Goal: Task Accomplishment & Management: Manage account settings

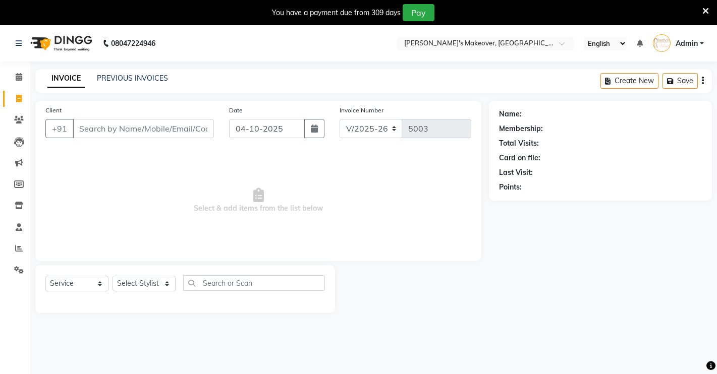
select select "7317"
select select "service"
click at [172, 129] on input "Client" at bounding box center [143, 128] width 141 height 19
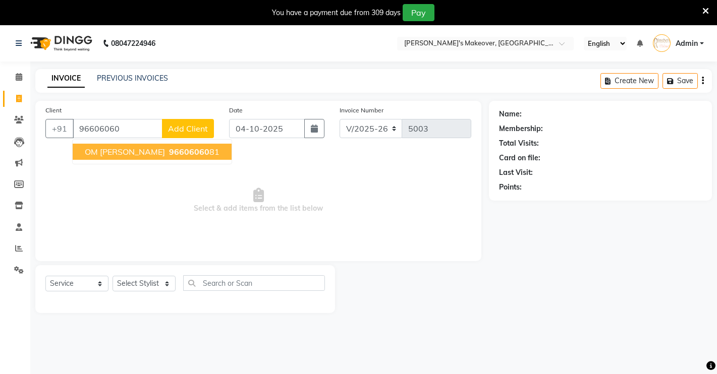
click at [171, 158] on button "OM [PERSON_NAME] 96606060 81" at bounding box center [152, 152] width 159 height 16
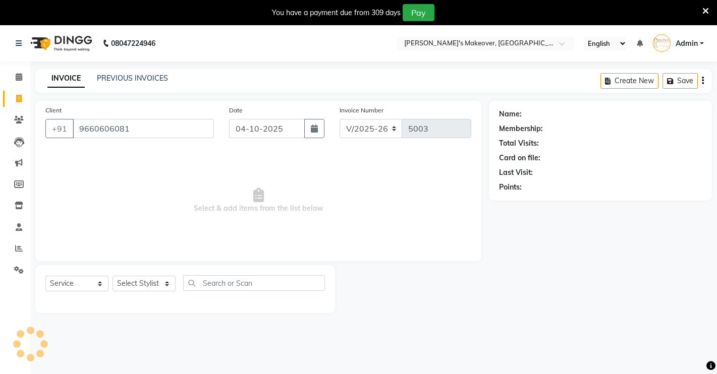
type input "9660606081"
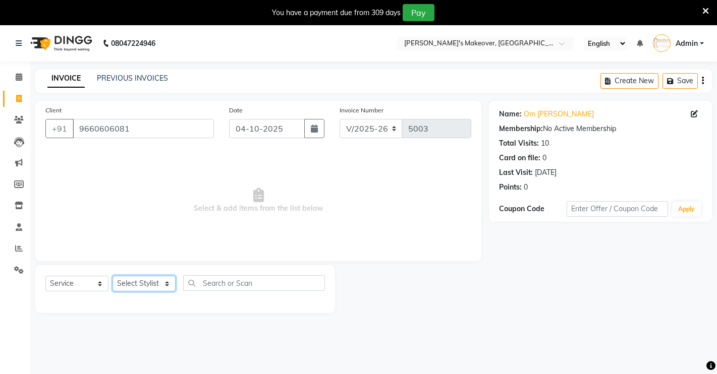
click at [153, 283] on select "Select Stylist [PERSON_NAME] [PERSON_NAME] NAVEEN [MEDICAL_DATA][PERSON_NAME] […" at bounding box center [143, 284] width 63 height 16
select select "65689"
click at [112, 276] on select "Select Stylist [PERSON_NAME] [PERSON_NAME] NAVEEN [MEDICAL_DATA][PERSON_NAME] […" at bounding box center [143, 284] width 63 height 16
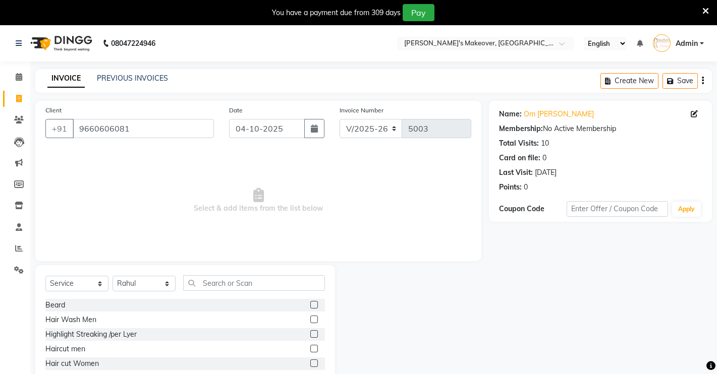
click at [310, 302] on label at bounding box center [314, 305] width 8 height 8
click at [310, 302] on input "checkbox" at bounding box center [313, 305] width 7 height 7
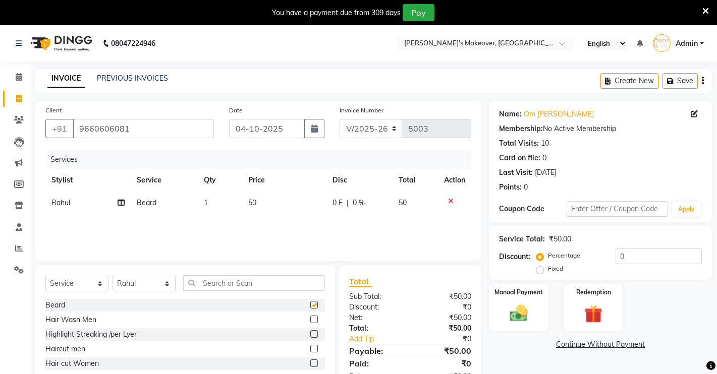
checkbox input "false"
drag, startPoint x: 542, startPoint y: 300, endPoint x: 485, endPoint y: 300, distance: 57.0
click at [536, 300] on div "Manual Payment" at bounding box center [519, 308] width 60 height 48
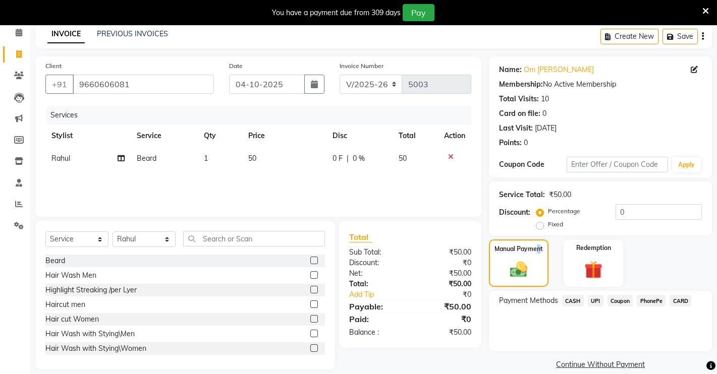
scroll to position [57, 0]
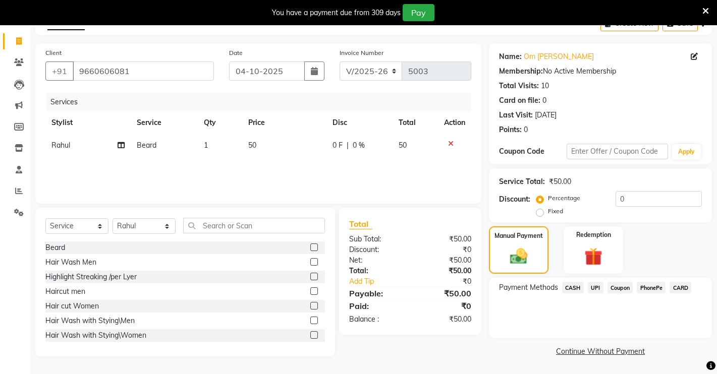
click at [594, 288] on span "UPI" at bounding box center [596, 288] width 16 height 12
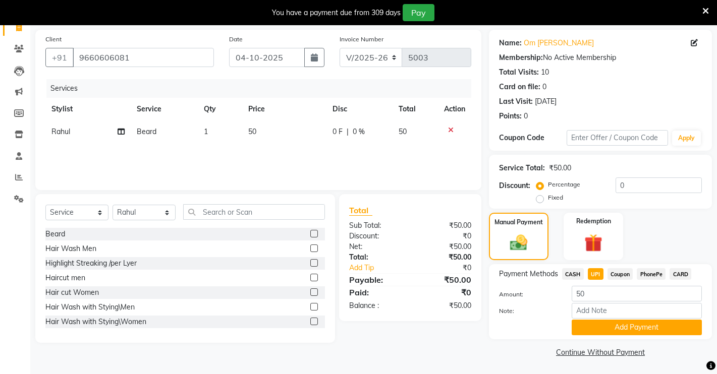
scroll to position [72, 0]
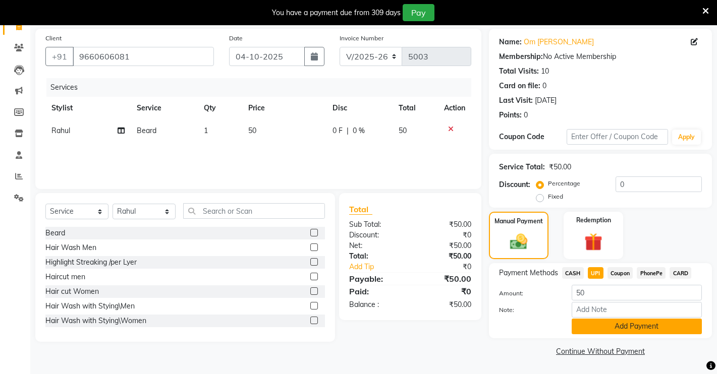
click at [610, 324] on button "Add Payment" at bounding box center [636, 327] width 130 height 16
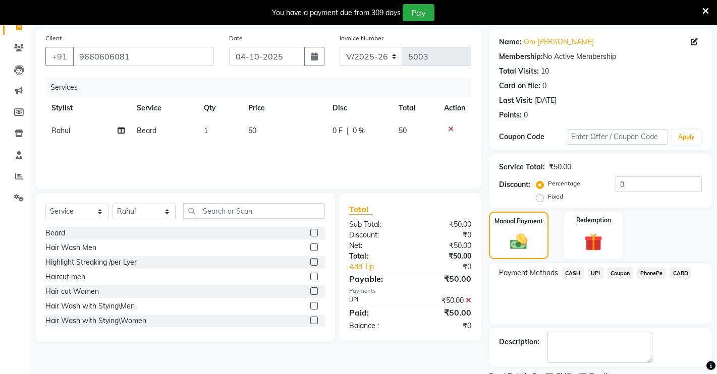
scroll to position [114, 0]
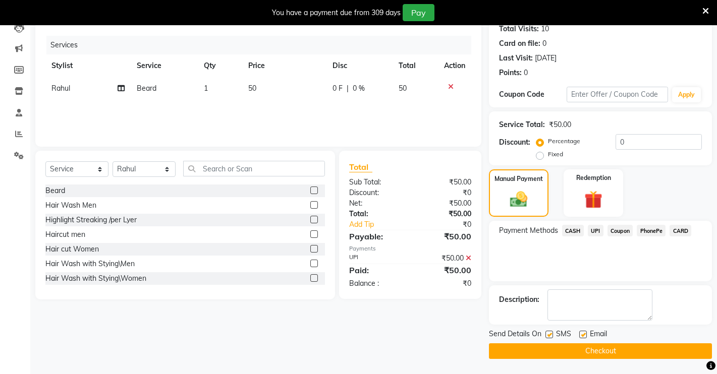
click at [596, 340] on span "Email" at bounding box center [598, 335] width 17 height 13
click at [595, 346] on button "Checkout" at bounding box center [600, 351] width 223 height 16
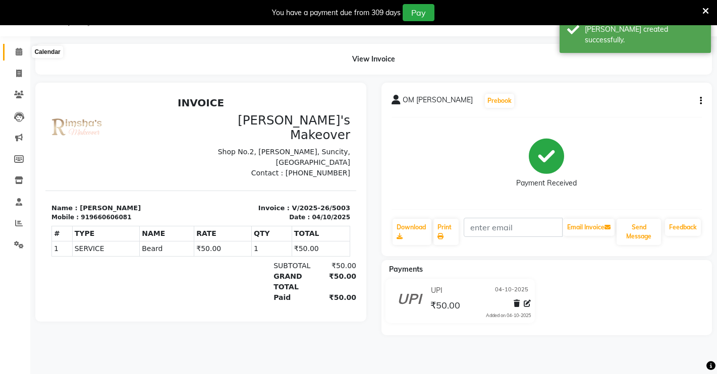
click at [15, 54] on span at bounding box center [19, 52] width 18 height 12
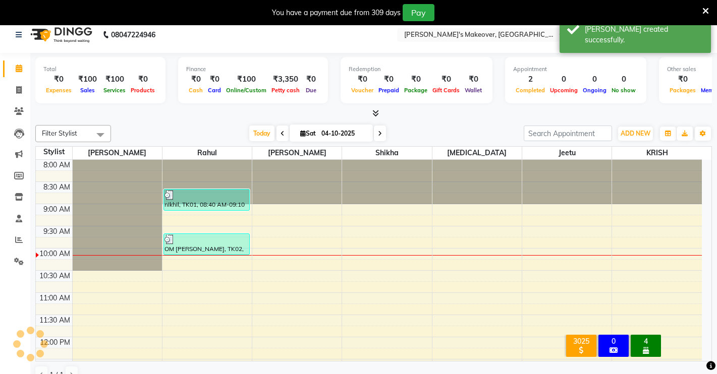
scroll to position [26, 0]
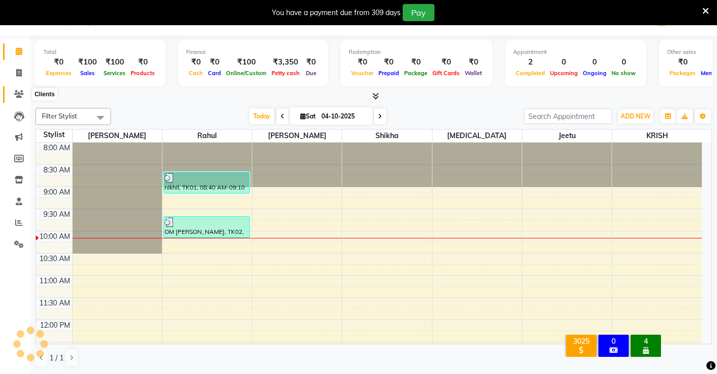
click at [20, 94] on icon at bounding box center [19, 94] width 10 height 8
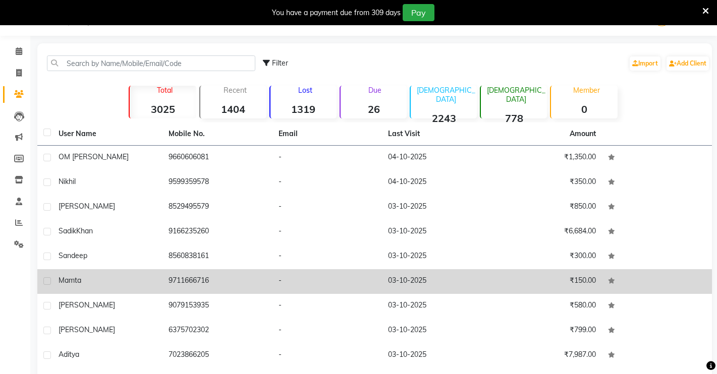
click at [400, 282] on td "03-10-2025" at bounding box center [437, 281] width 110 height 25
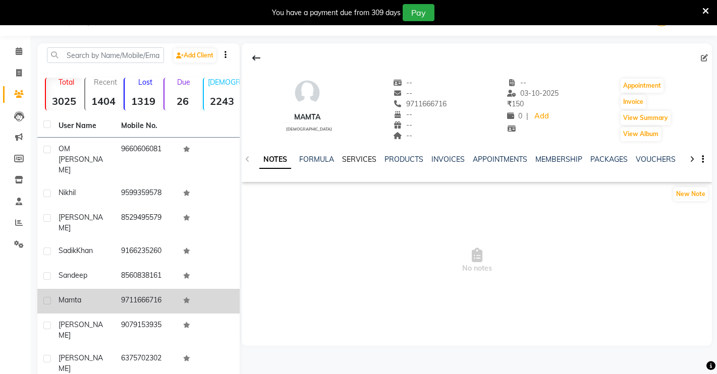
click at [365, 162] on link "SERVICES" at bounding box center [359, 159] width 34 height 9
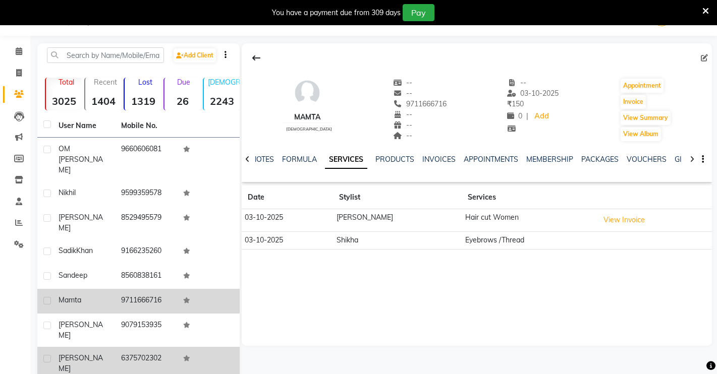
scroll to position [88, 0]
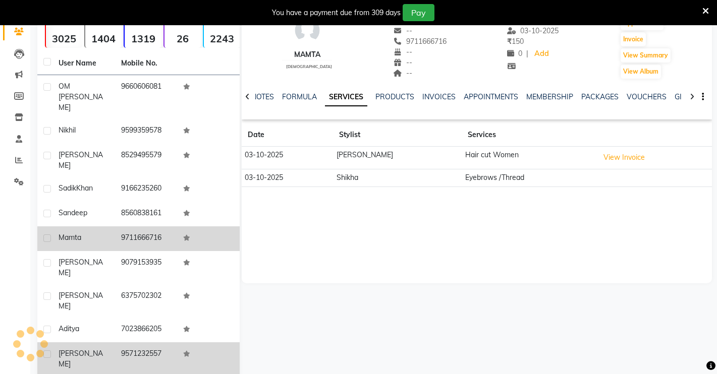
click at [87, 349] on div "[PERSON_NAME]" at bounding box center [84, 359] width 50 height 21
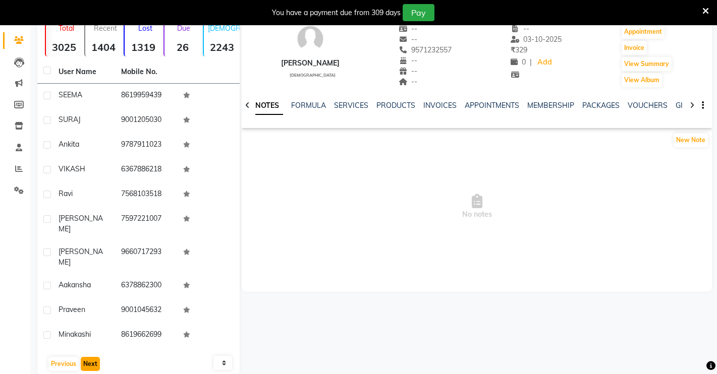
click at [85, 357] on button "Next" at bounding box center [90, 364] width 19 height 14
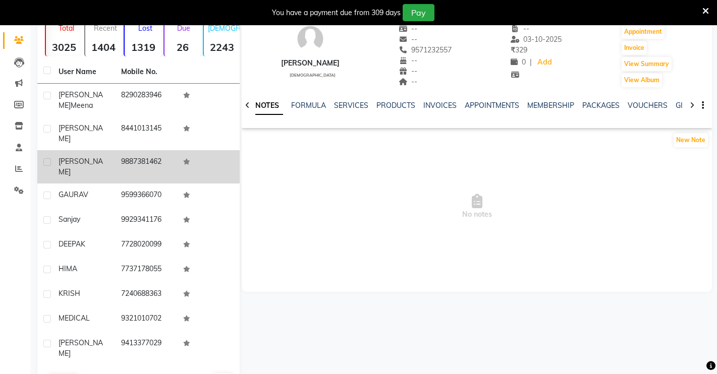
scroll to position [0, 0]
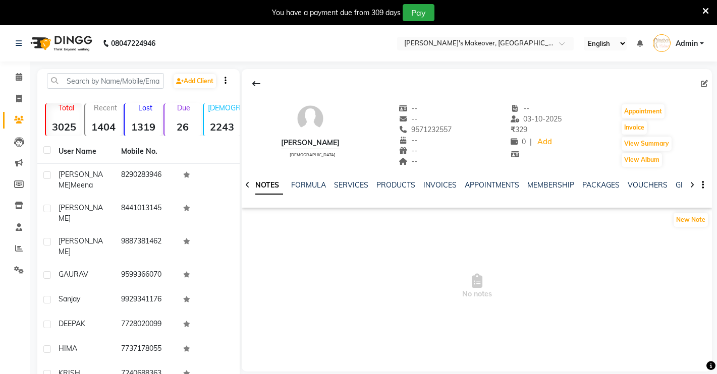
click at [29, 91] on li "Invoice" at bounding box center [15, 99] width 30 height 22
click at [19, 102] on span at bounding box center [19, 99] width 18 height 12
select select "service"
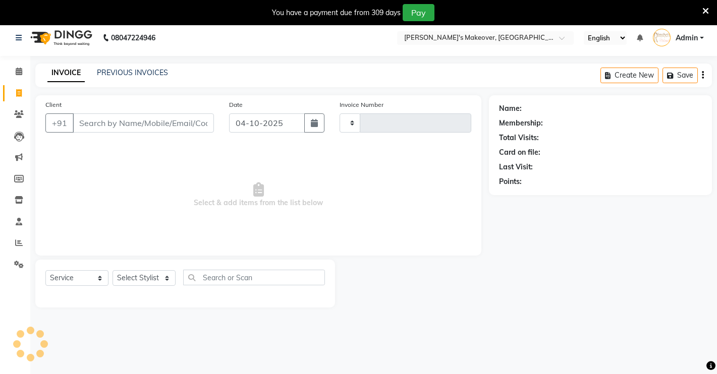
scroll to position [25, 0]
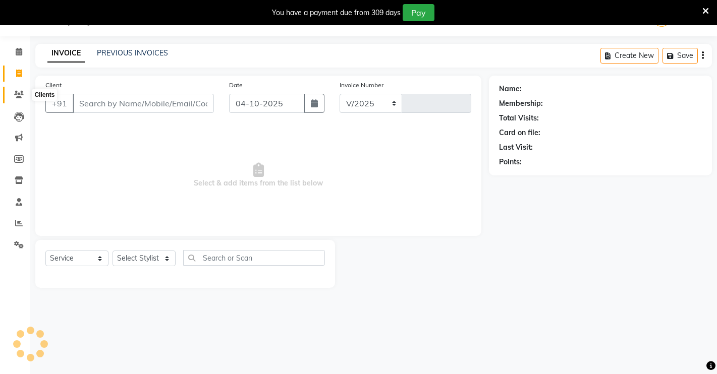
click at [18, 94] on icon at bounding box center [19, 95] width 10 height 8
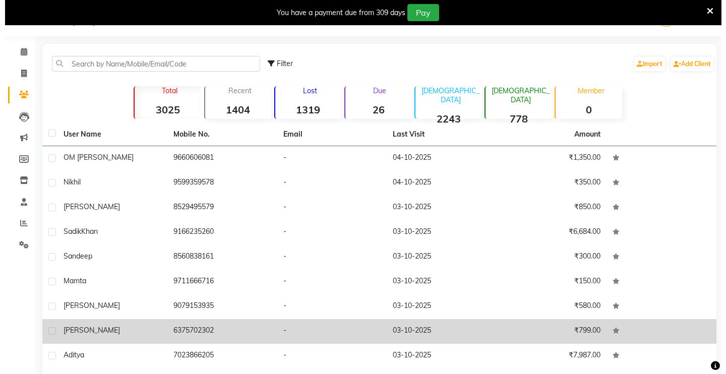
scroll to position [88, 0]
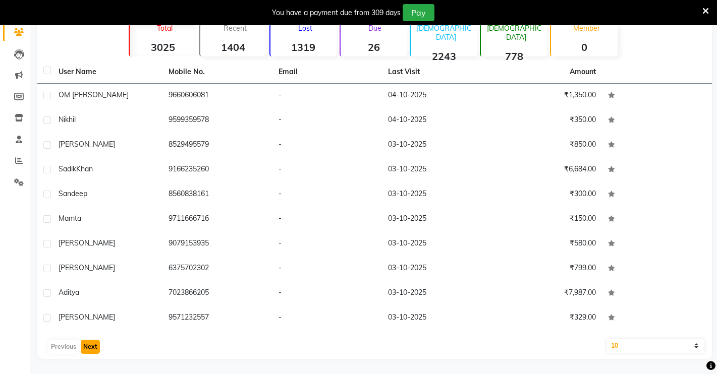
click at [94, 346] on button "Next" at bounding box center [90, 347] width 19 height 14
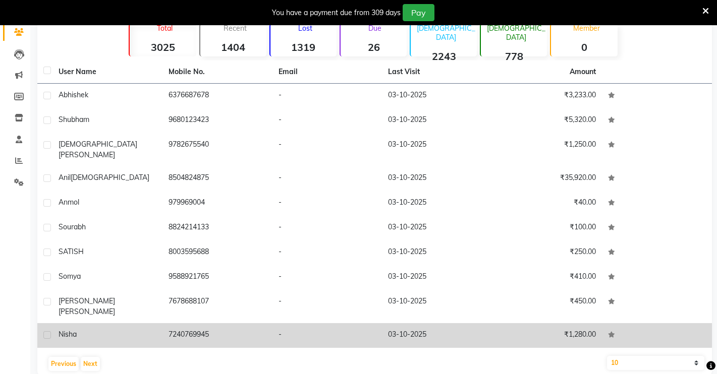
click at [223, 323] on td "7240769945" at bounding box center [217, 335] width 110 height 25
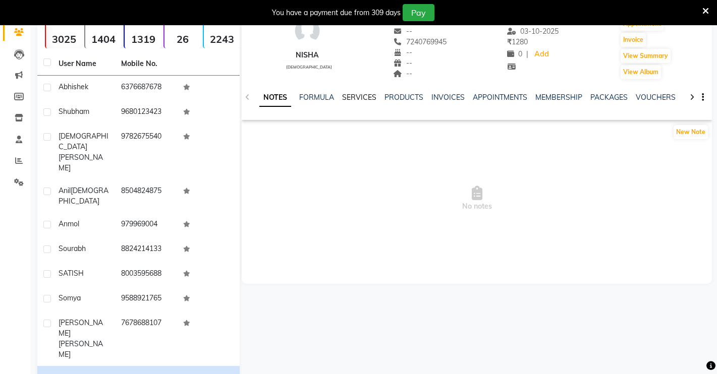
click at [360, 95] on link "SERVICES" at bounding box center [359, 97] width 34 height 9
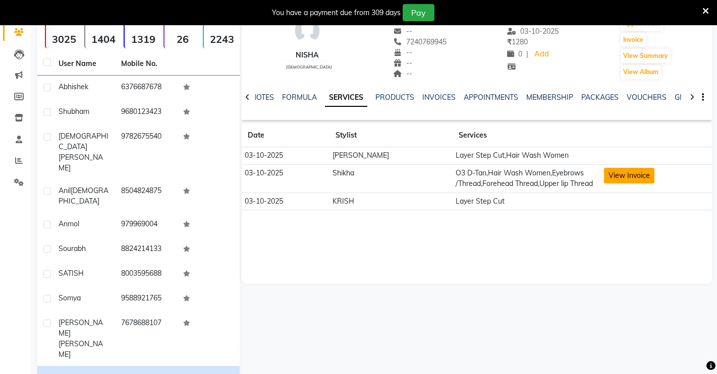
click at [604, 176] on button "View Invoice" at bounding box center [629, 176] width 50 height 16
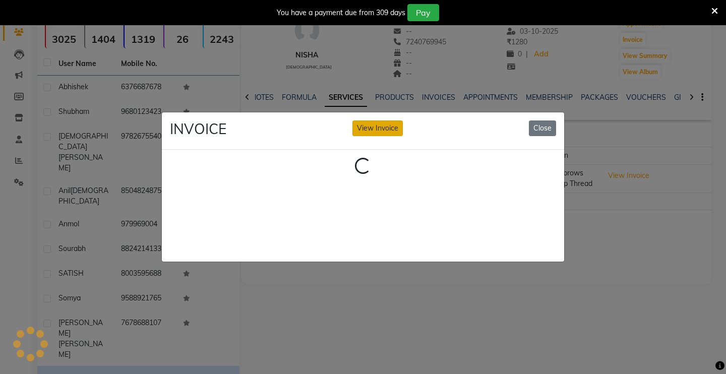
click at [368, 125] on button "View Invoice" at bounding box center [378, 129] width 50 height 16
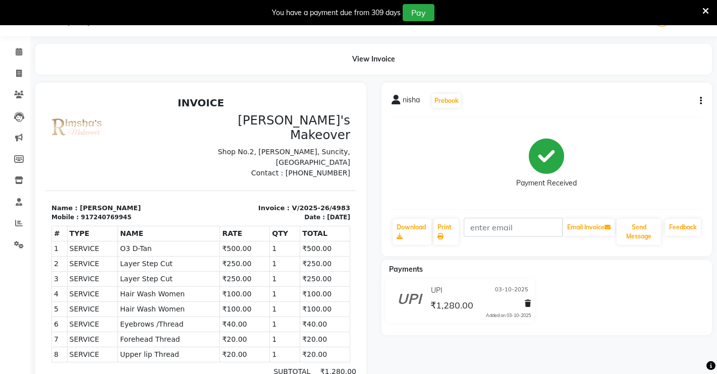
click at [699, 103] on button "button" at bounding box center [699, 101] width 6 height 11
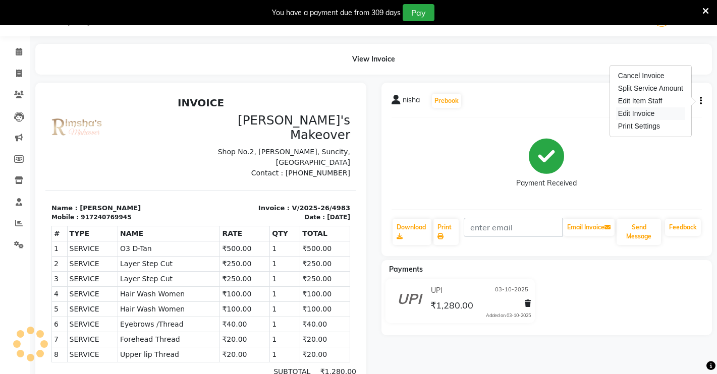
click at [655, 111] on div "Edit Invoice" at bounding box center [650, 113] width 69 height 13
select select "service"
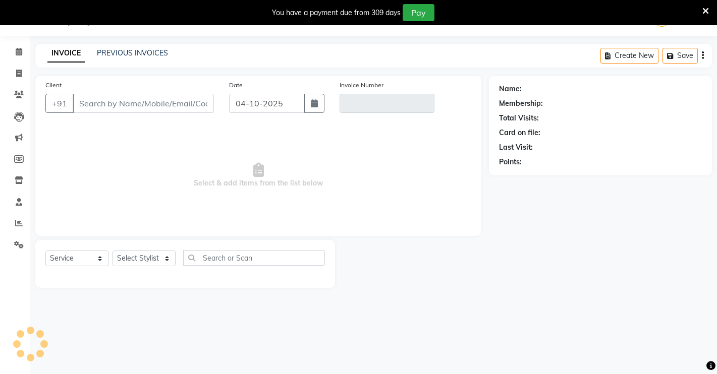
type input "7240769945"
type input "V/2025-26/4983"
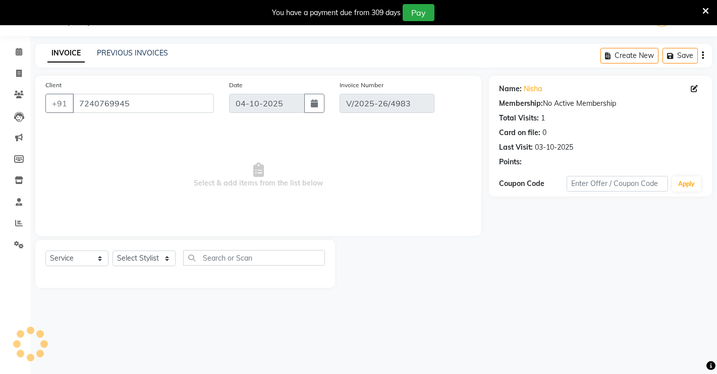
type input "03-10-2025"
select select "select"
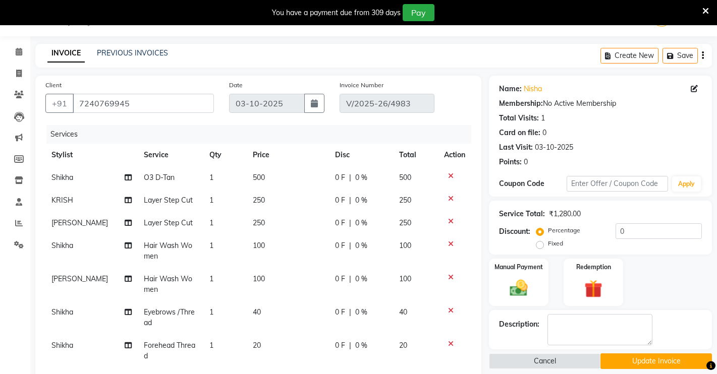
click at [73, 174] on span "Shikha" at bounding box center [62, 177] width 22 height 9
select select "77364"
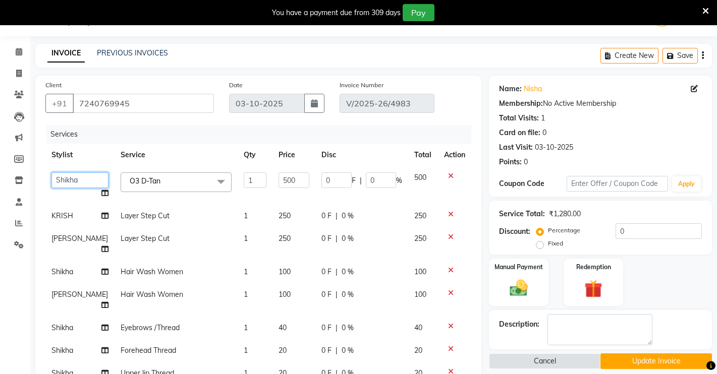
click at [73, 185] on select "[PERSON_NAME] [PERSON_NAME] NAVEEN [MEDICAL_DATA][PERSON_NAME] [PERSON_NAME]" at bounding box center [79, 180] width 57 height 16
select select "77366"
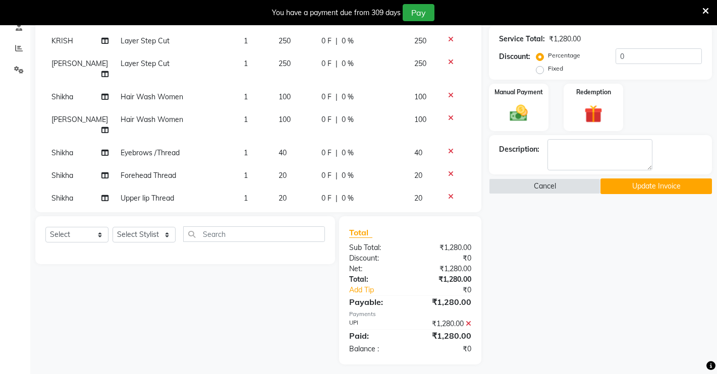
click at [620, 188] on button "Update Invoice" at bounding box center [655, 187] width 111 height 16
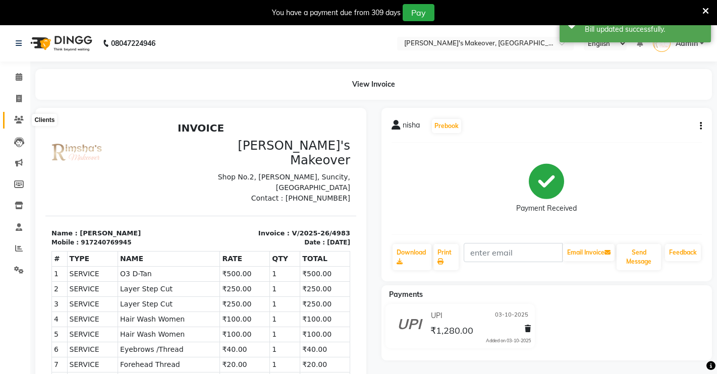
click at [24, 118] on span at bounding box center [19, 120] width 18 height 12
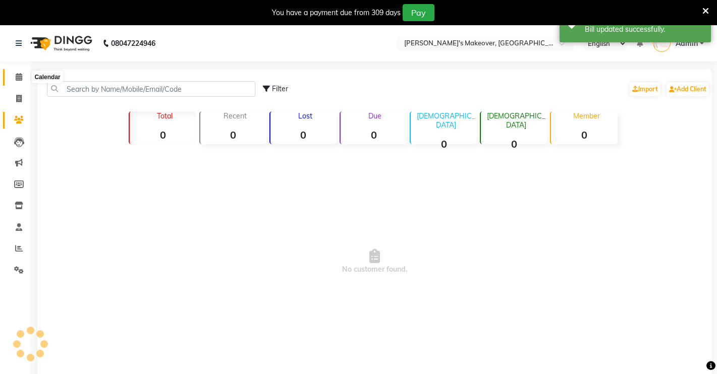
click at [17, 79] on icon at bounding box center [19, 77] width 7 height 8
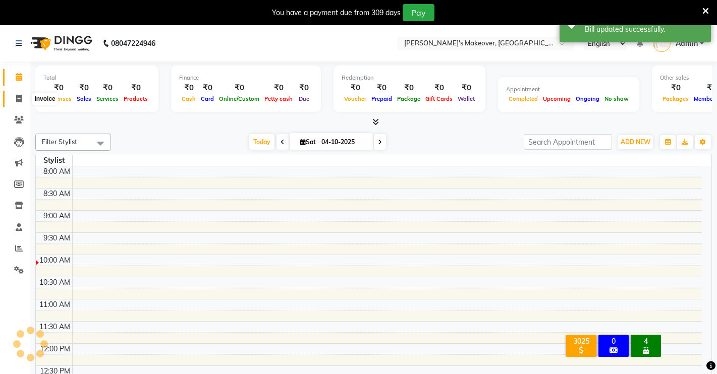
click at [16, 95] on icon at bounding box center [19, 99] width 6 height 8
select select "service"
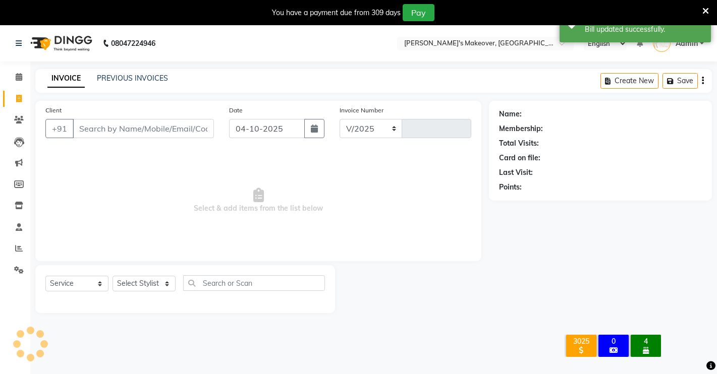
select select "7317"
type input "5004"
click at [24, 80] on span at bounding box center [19, 78] width 18 height 12
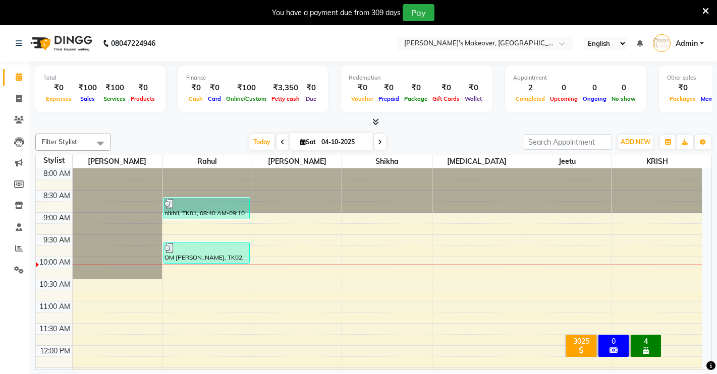
scroll to position [378, 0]
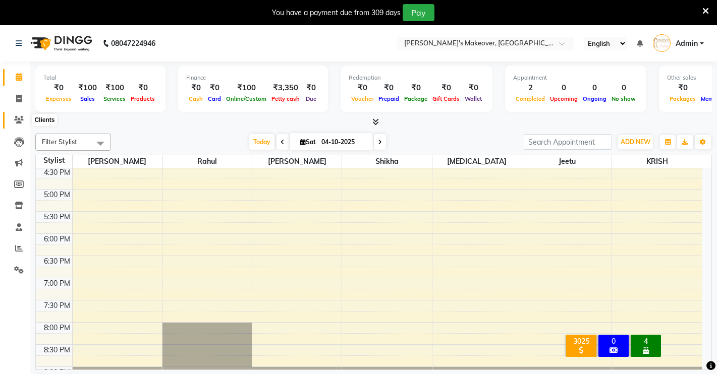
click at [23, 117] on icon at bounding box center [19, 120] width 10 height 8
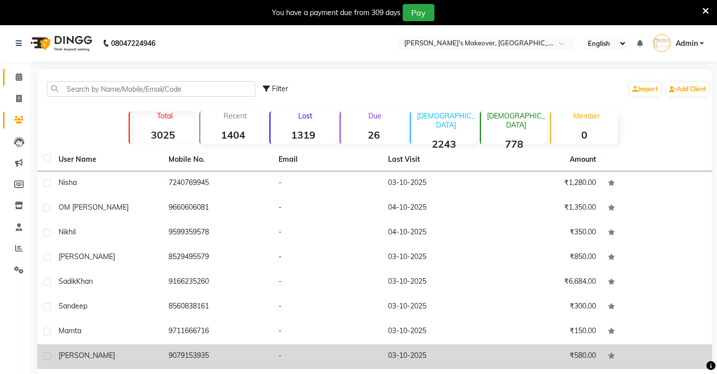
scroll to position [88, 0]
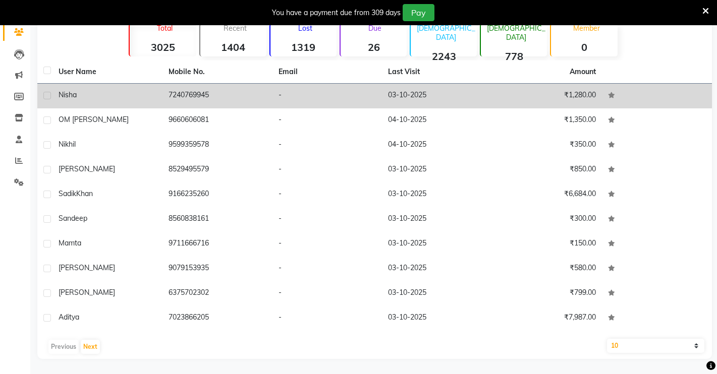
click at [385, 95] on td "03-10-2025" at bounding box center [437, 96] width 110 height 25
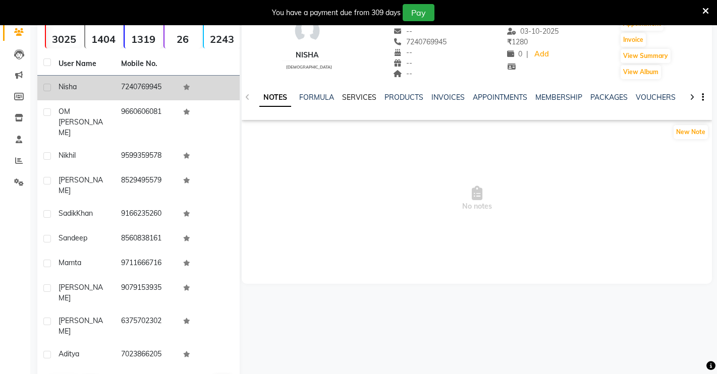
click at [360, 99] on link "SERVICES" at bounding box center [359, 97] width 34 height 9
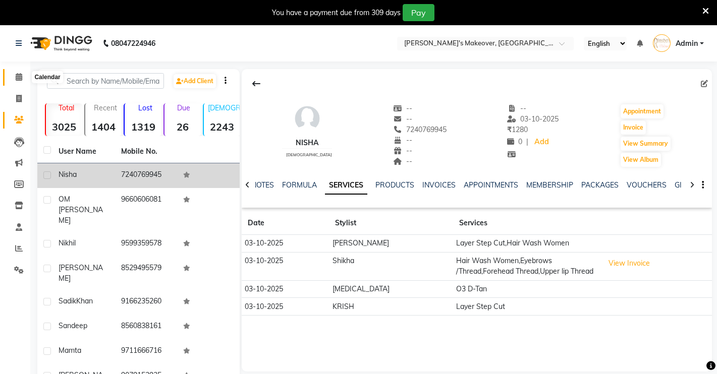
click at [20, 78] on icon at bounding box center [19, 77] width 7 height 8
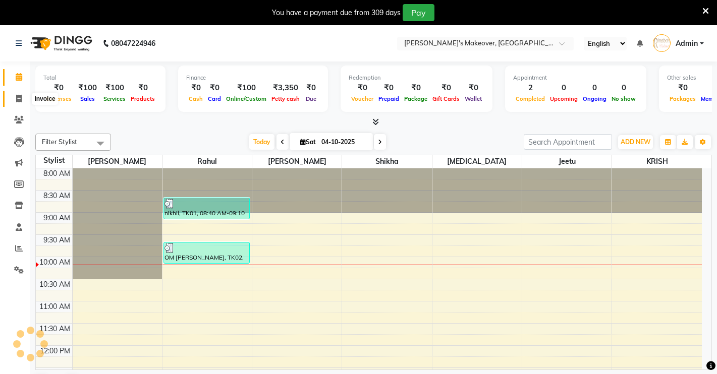
click at [14, 97] on span at bounding box center [19, 99] width 18 height 12
select select "service"
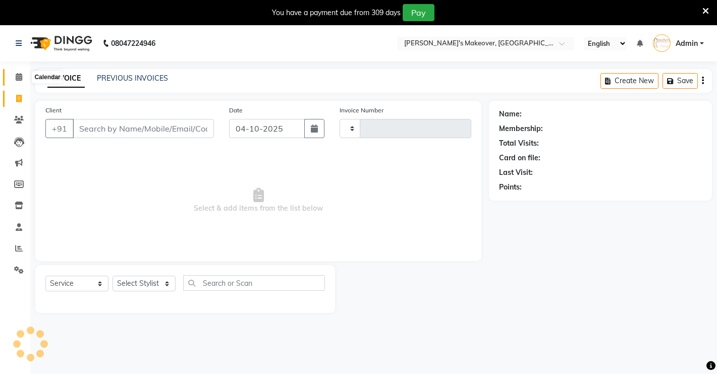
click at [17, 75] on icon at bounding box center [19, 77] width 7 height 8
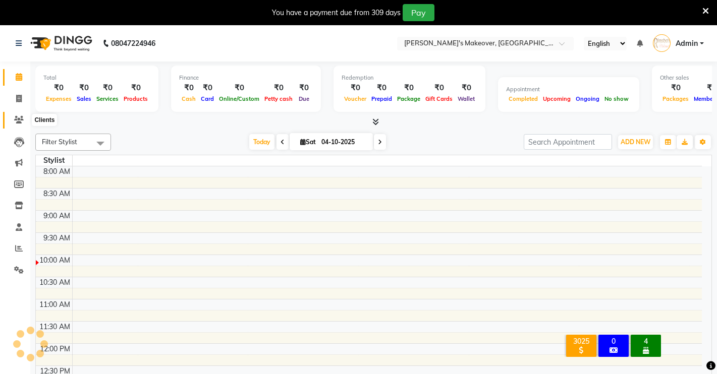
click at [16, 120] on icon at bounding box center [19, 120] width 10 height 8
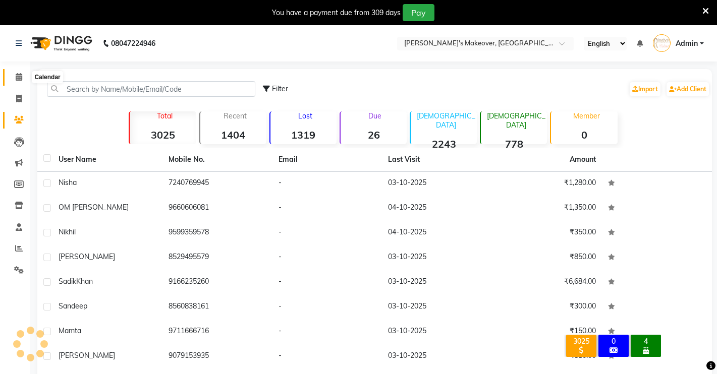
click at [16, 76] on icon at bounding box center [19, 77] width 7 height 8
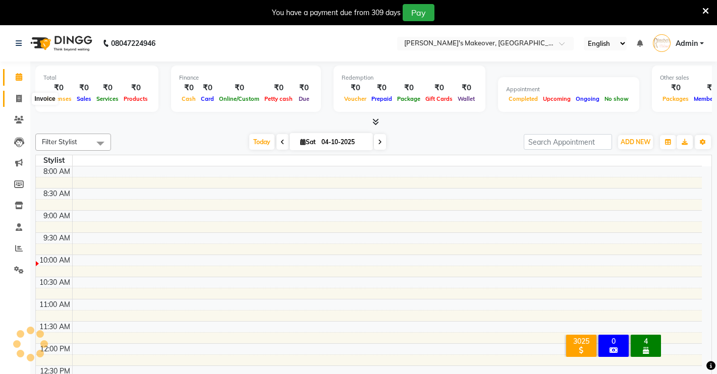
click at [26, 101] on span at bounding box center [19, 99] width 18 height 12
select select "service"
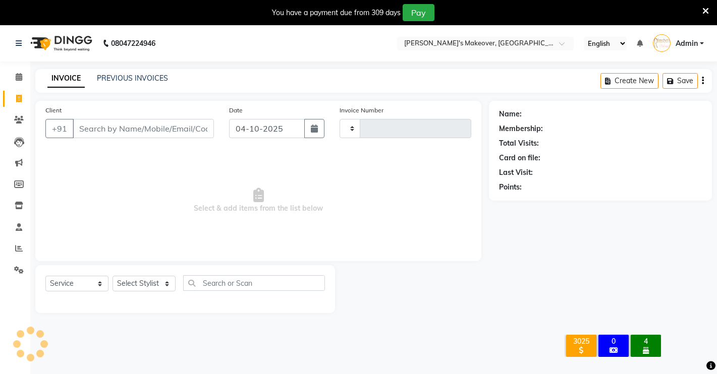
type input "5004"
select select "7317"
click at [16, 74] on icon at bounding box center [19, 77] width 7 height 8
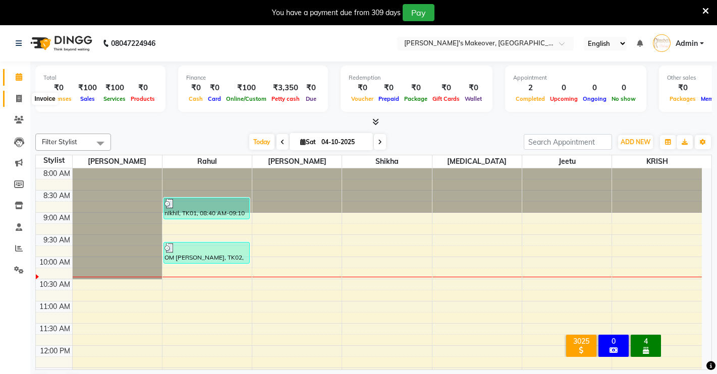
click at [19, 97] on icon at bounding box center [19, 99] width 6 height 8
select select "7317"
select select "service"
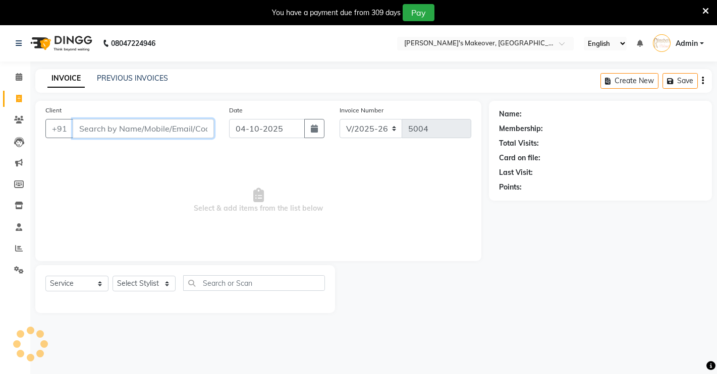
click at [119, 133] on input "Client" at bounding box center [143, 128] width 141 height 19
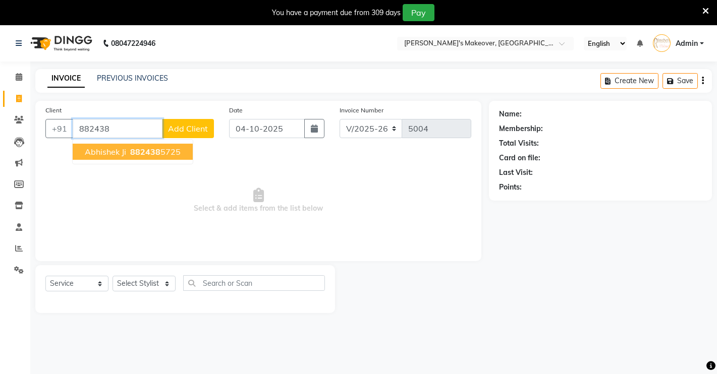
click at [136, 153] on span "882438" at bounding box center [145, 152] width 30 height 10
type input "8824385725"
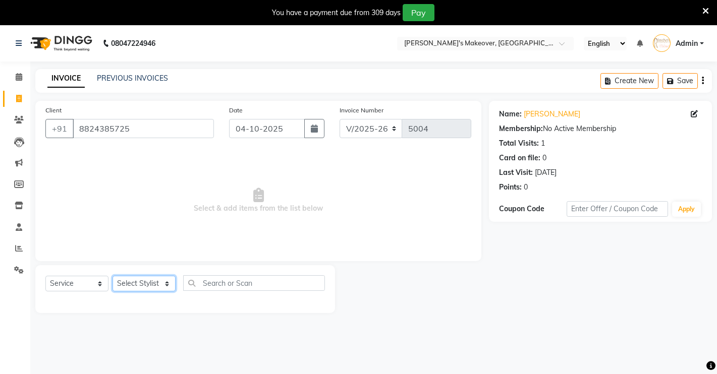
click at [154, 280] on select "Select Stylist [PERSON_NAME] [PERSON_NAME] NAVEEN [MEDICAL_DATA][PERSON_NAME] […" at bounding box center [143, 284] width 63 height 16
select select "64880"
click at [112, 276] on select "Select Stylist [PERSON_NAME] [PERSON_NAME] NAVEEN [MEDICAL_DATA][PERSON_NAME] […" at bounding box center [143, 284] width 63 height 16
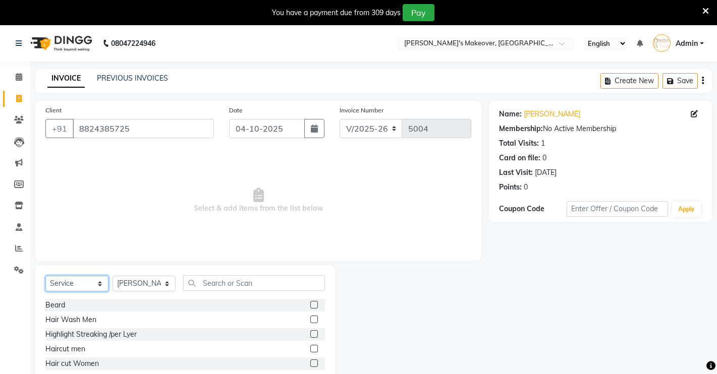
click at [95, 283] on select "Select Service Product Membership Package Voucher Prepaid Gift Card" at bounding box center [76, 284] width 63 height 16
select select "product"
click at [45, 276] on select "Select Service Product Membership Package Voucher Prepaid Gift Card" at bounding box center [76, 284] width 63 height 16
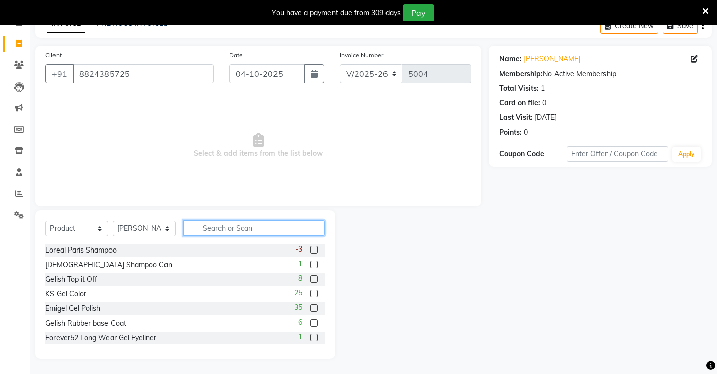
click at [296, 231] on input "text" at bounding box center [254, 228] width 142 height 16
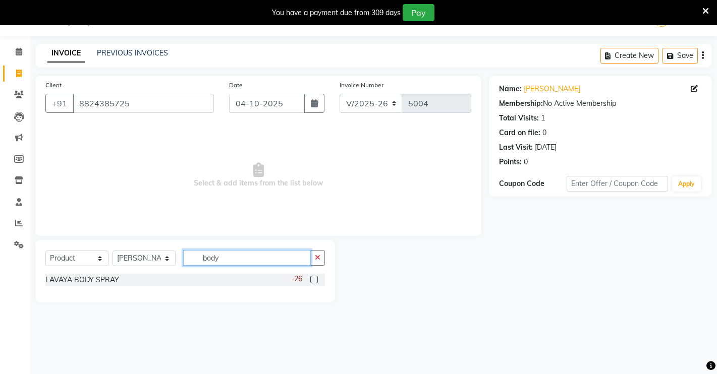
type input "body"
click at [316, 278] on label at bounding box center [314, 280] width 8 height 8
click at [316, 278] on input "checkbox" at bounding box center [313, 280] width 7 height 7
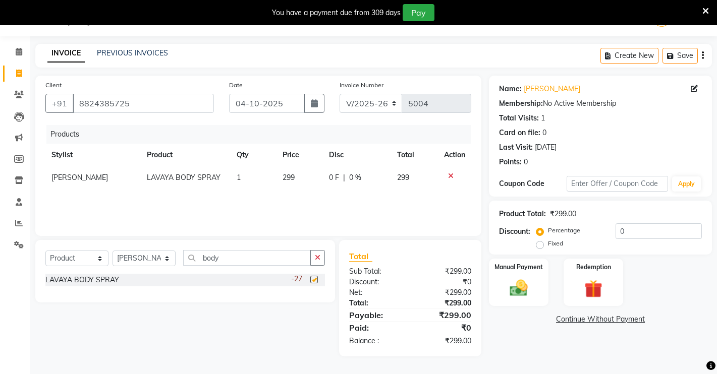
checkbox input "false"
click at [292, 170] on td "299" at bounding box center [299, 177] width 46 height 23
select select "64880"
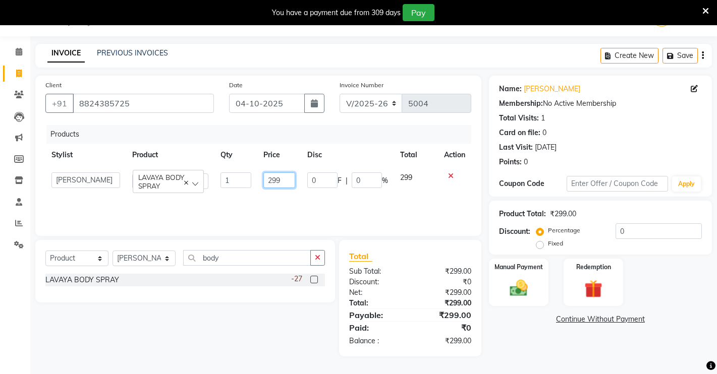
click at [295, 180] on input "299" at bounding box center [279, 180] width 32 height 16
type input "2"
type input "200"
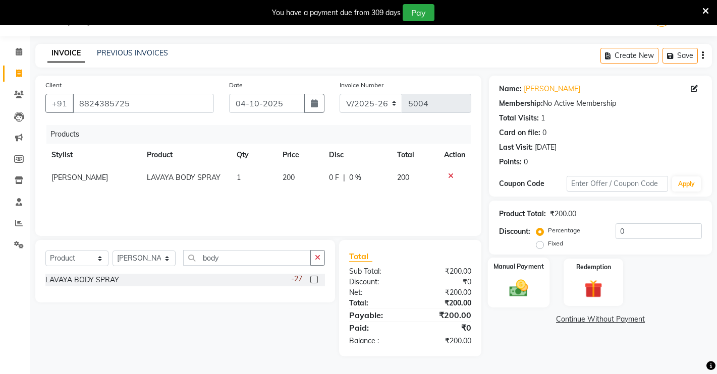
click at [539, 291] on div "Manual Payment" at bounding box center [519, 283] width 62 height 50
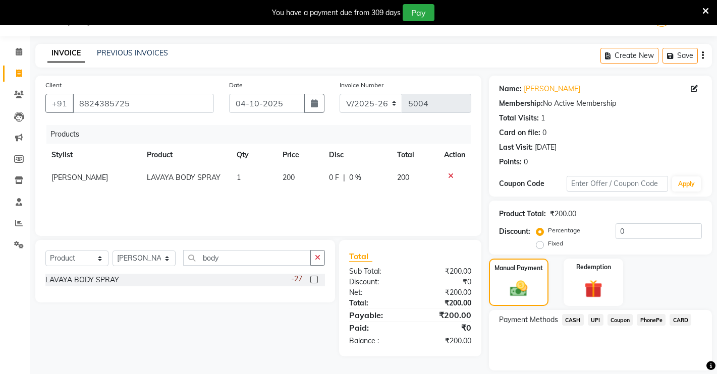
scroll to position [57, 0]
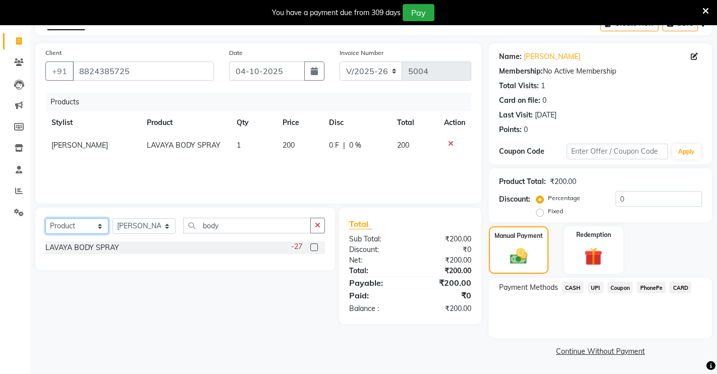
click at [91, 220] on select "Select Service Product Membership Package Voucher Prepaid Gift Card" at bounding box center [76, 226] width 63 height 16
click at [45, 218] on select "Select Service Product Membership Package Voucher Prepaid Gift Card" at bounding box center [76, 226] width 63 height 16
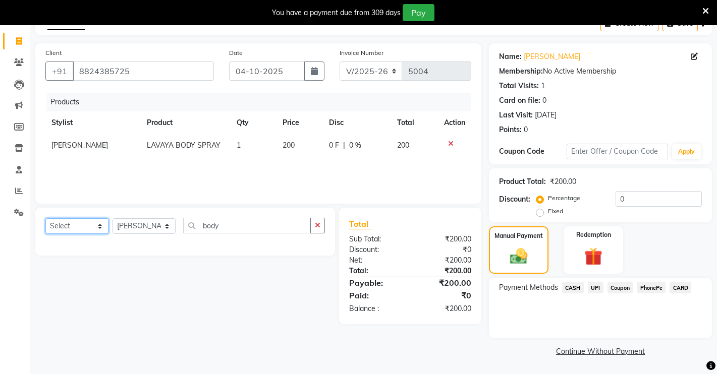
click at [87, 219] on select "Select Service Product Membership Package Voucher Prepaid Gift Card" at bounding box center [76, 226] width 63 height 16
select select "service"
click at [45, 218] on select "Select Service Product Membership Package Voucher Prepaid Gift Card" at bounding box center [76, 226] width 63 height 16
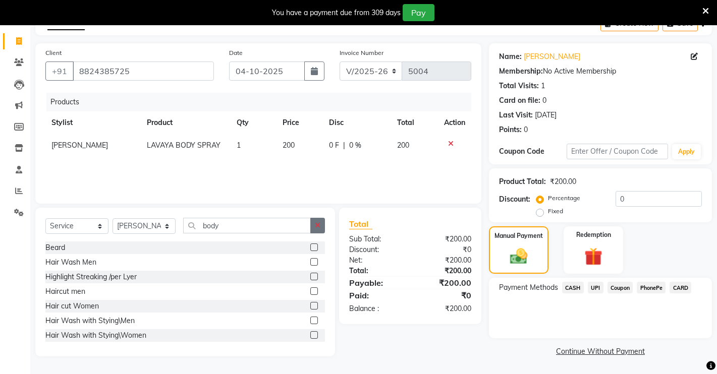
click at [317, 227] on icon "button" at bounding box center [318, 225] width 6 height 7
click at [160, 221] on select "Select Stylist [PERSON_NAME] [PERSON_NAME] NAVEEN [MEDICAL_DATA][PERSON_NAME] […" at bounding box center [143, 226] width 63 height 16
select select "65689"
click at [112, 218] on select "Select Stylist [PERSON_NAME] [PERSON_NAME] NAVEEN [MEDICAL_DATA][PERSON_NAME] […" at bounding box center [143, 226] width 63 height 16
click at [310, 249] on label at bounding box center [314, 248] width 8 height 8
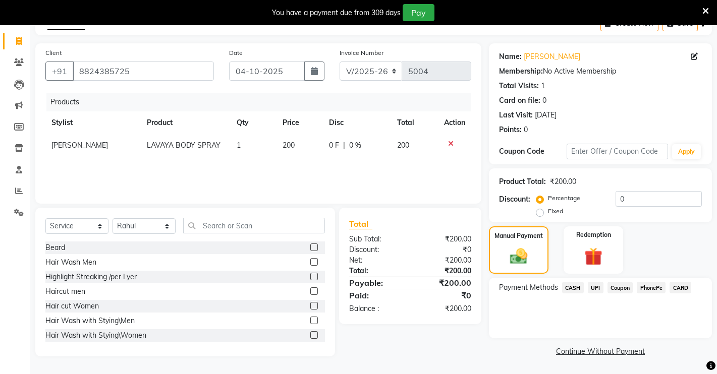
click at [310, 249] on input "checkbox" at bounding box center [313, 248] width 7 height 7
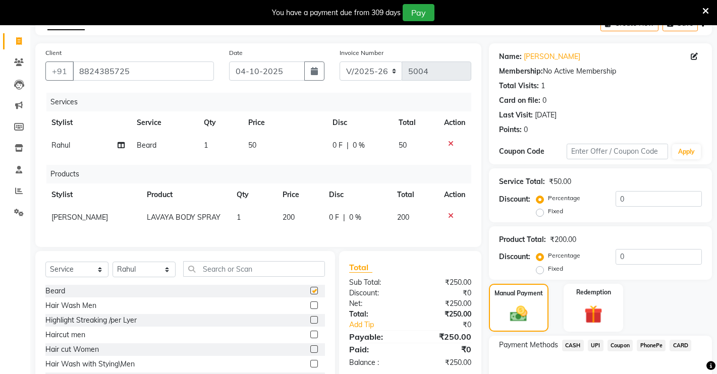
checkbox input "false"
click at [310, 338] on label at bounding box center [314, 335] width 8 height 8
click at [310, 338] on input "checkbox" at bounding box center [313, 335] width 7 height 7
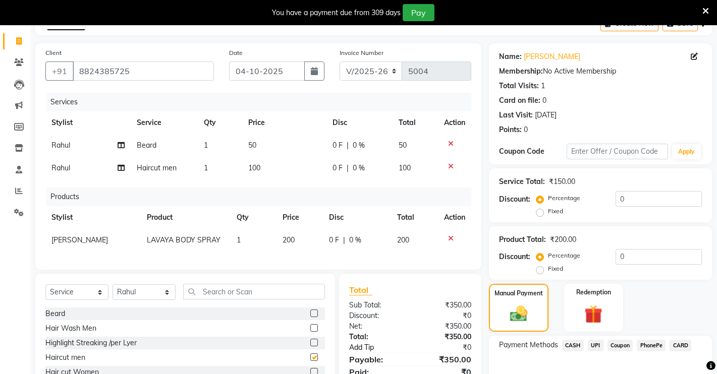
checkbox input "false"
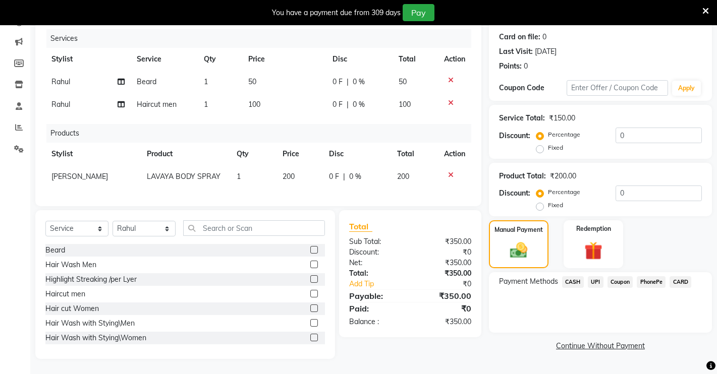
click at [568, 276] on span "CASH" at bounding box center [573, 282] width 22 height 12
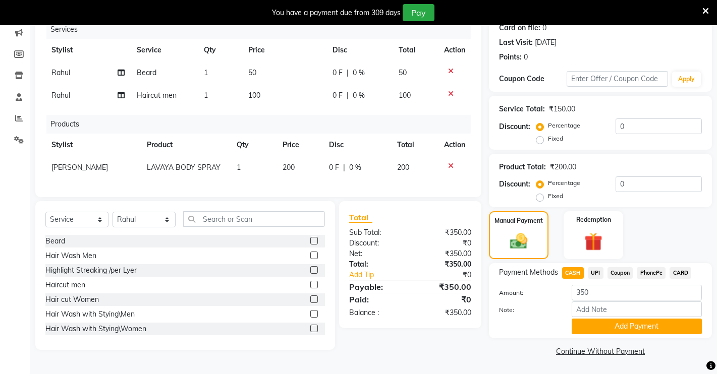
click at [619, 321] on button "Add Payment" at bounding box center [636, 327] width 130 height 16
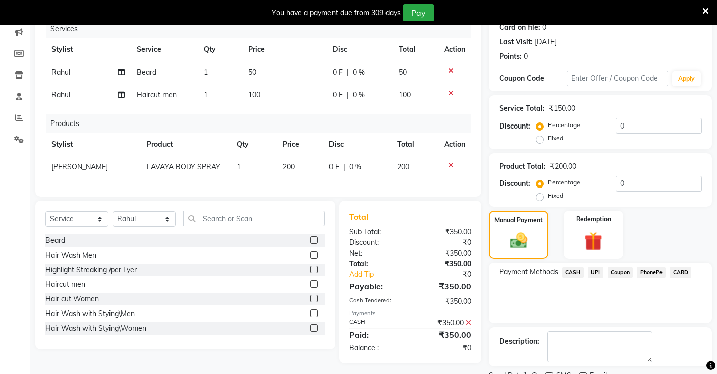
scroll to position [172, 0]
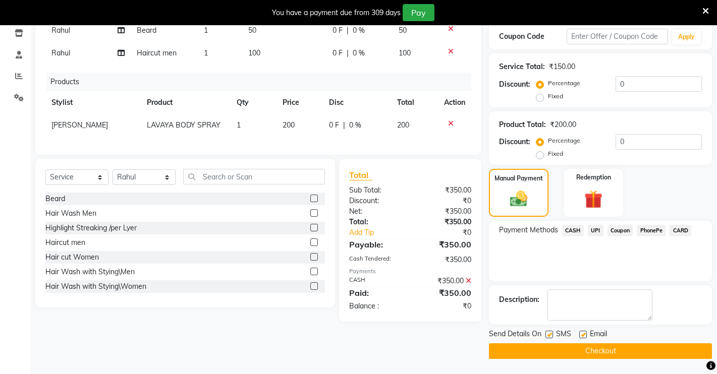
click at [586, 352] on button "Checkout" at bounding box center [600, 351] width 223 height 16
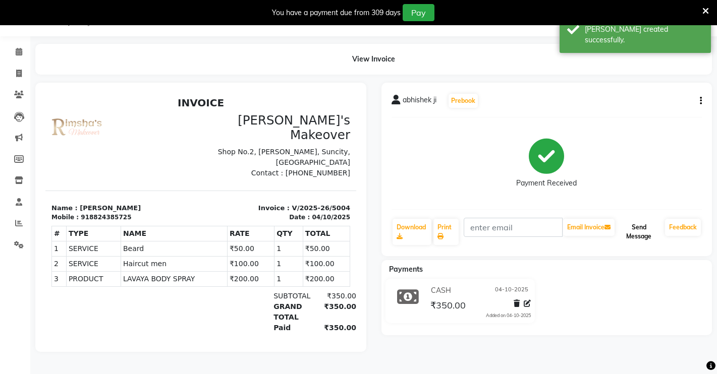
click at [629, 222] on button "Send Message" at bounding box center [638, 232] width 44 height 26
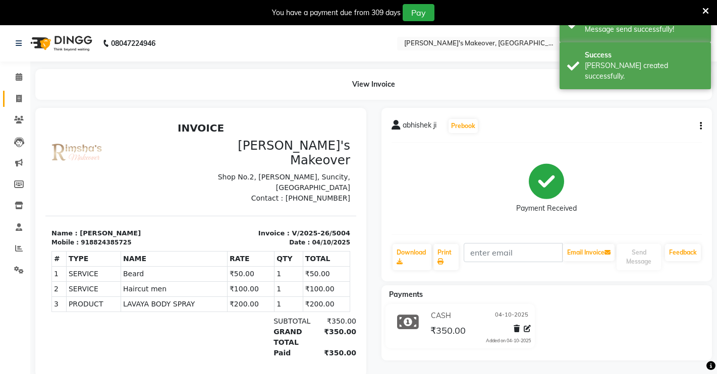
click at [17, 91] on link "Invoice" at bounding box center [15, 99] width 24 height 17
select select "service"
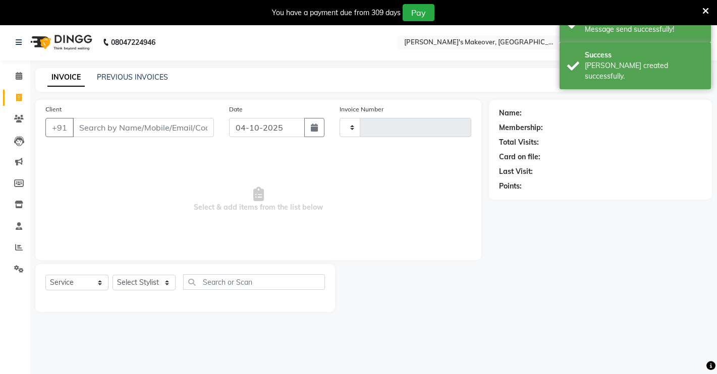
type input "5005"
select select "7317"
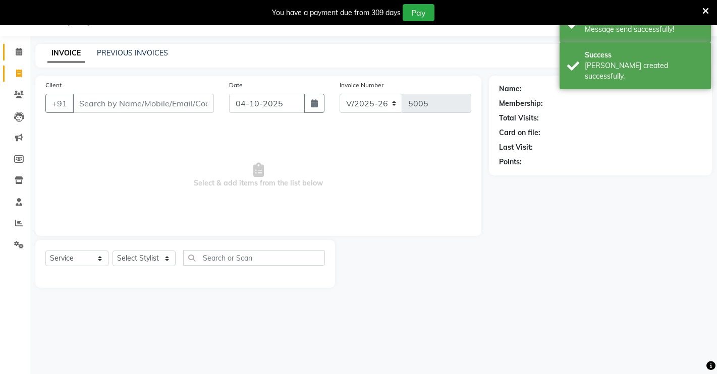
click at [15, 44] on link "Calendar" at bounding box center [15, 52] width 24 height 17
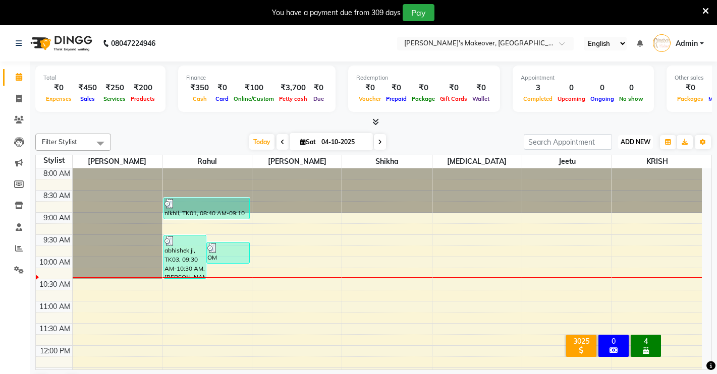
click at [624, 139] on span "ADD NEW" at bounding box center [635, 142] width 30 height 8
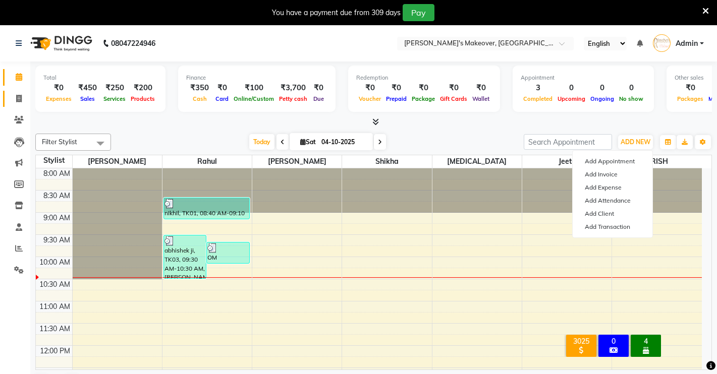
click at [18, 92] on link "Invoice" at bounding box center [15, 99] width 24 height 17
select select "service"
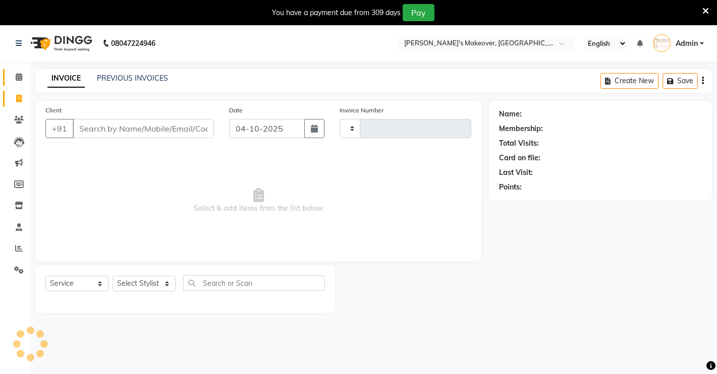
type input "5005"
select select "7317"
click at [13, 76] on span at bounding box center [19, 78] width 18 height 12
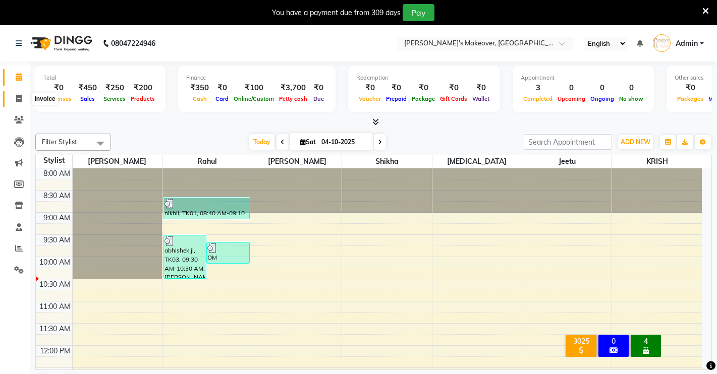
click at [11, 96] on span at bounding box center [19, 99] width 18 height 12
select select "service"
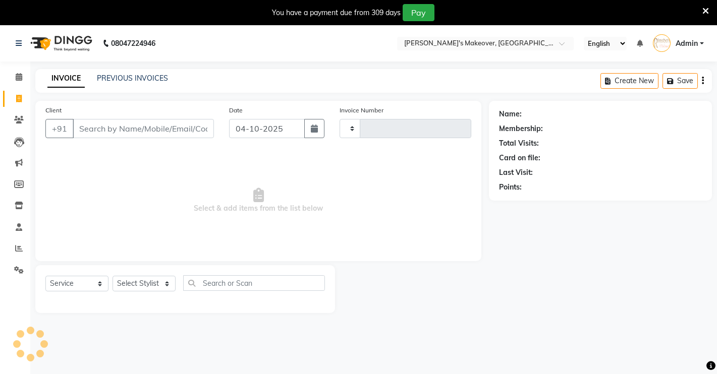
type input "5005"
select select "7317"
click at [18, 81] on span at bounding box center [19, 78] width 18 height 12
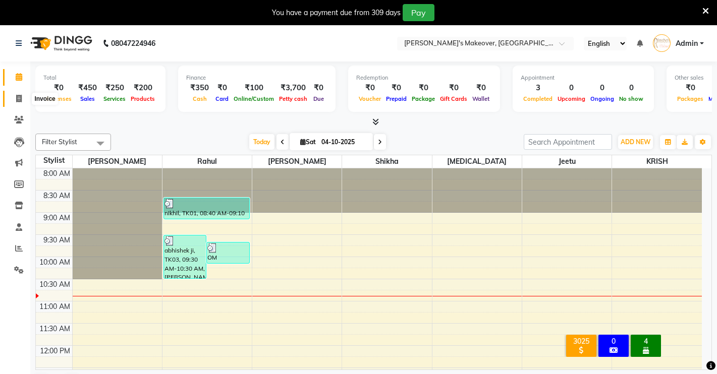
click at [18, 98] on icon at bounding box center [19, 99] width 6 height 8
select select "7317"
select select "service"
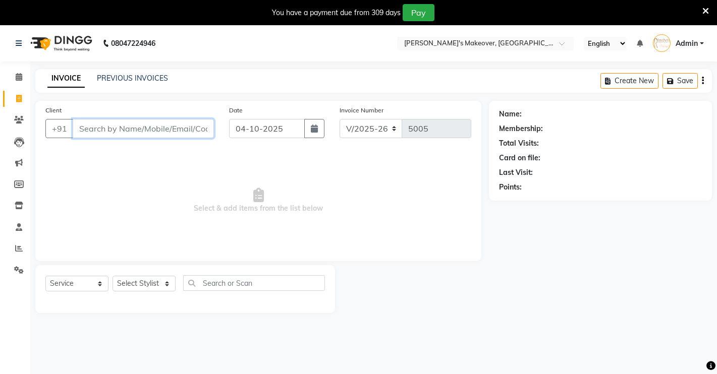
click at [105, 127] on input "Client" at bounding box center [143, 128] width 141 height 19
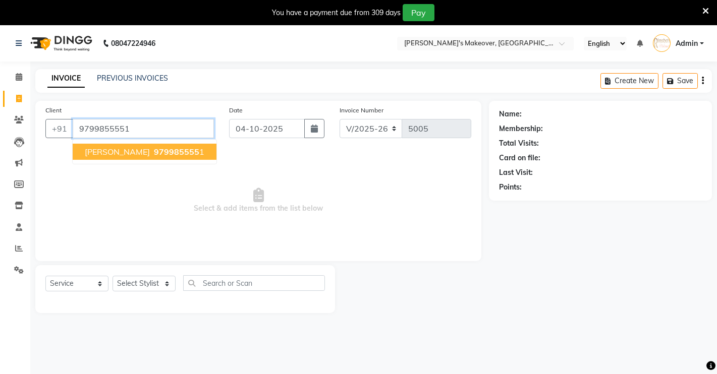
type input "9799855551"
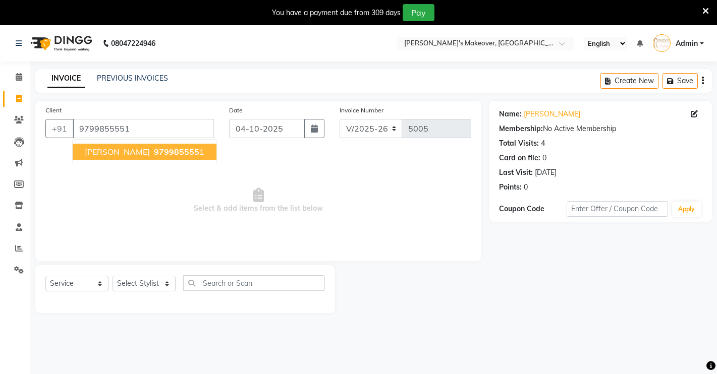
click at [86, 155] on span "[PERSON_NAME]" at bounding box center [117, 152] width 65 height 10
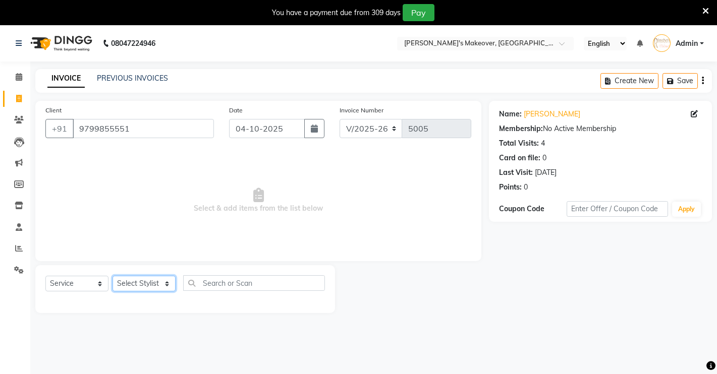
click at [167, 281] on select "Select Stylist [PERSON_NAME] [PERSON_NAME] NAVEEN [MEDICAL_DATA][PERSON_NAME] […" at bounding box center [143, 284] width 63 height 16
select select "65689"
click at [112, 276] on select "Select Stylist [PERSON_NAME] [PERSON_NAME] NAVEEN [MEDICAL_DATA][PERSON_NAME] […" at bounding box center [143, 284] width 63 height 16
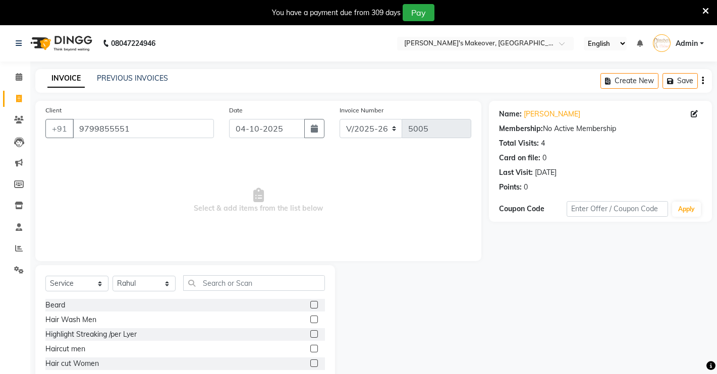
click at [310, 302] on label at bounding box center [314, 305] width 8 height 8
click at [310, 302] on input "checkbox" at bounding box center [313, 305] width 7 height 7
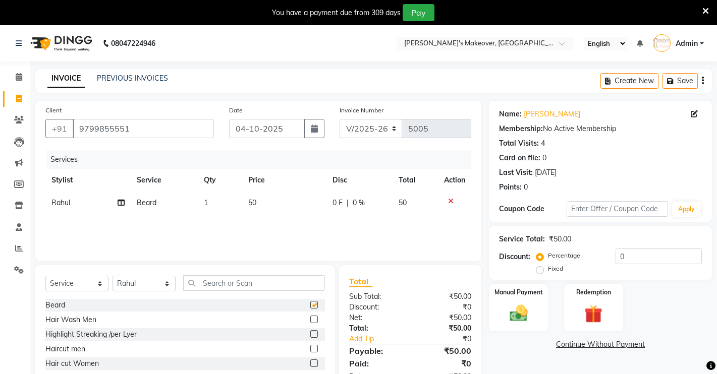
checkbox input "false"
click at [310, 352] on label at bounding box center [314, 349] width 8 height 8
click at [310, 352] on input "checkbox" at bounding box center [313, 349] width 7 height 7
checkbox input "false"
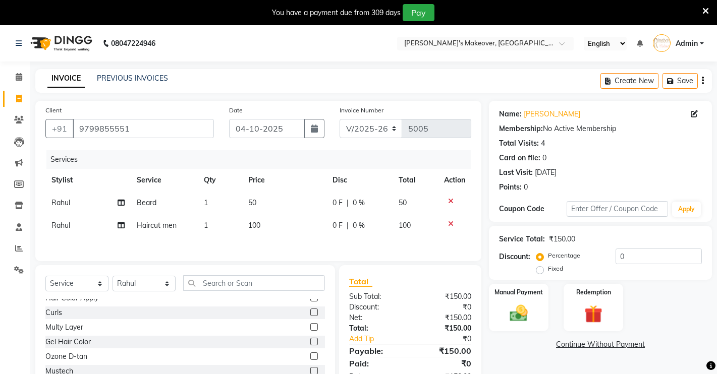
scroll to position [567, 0]
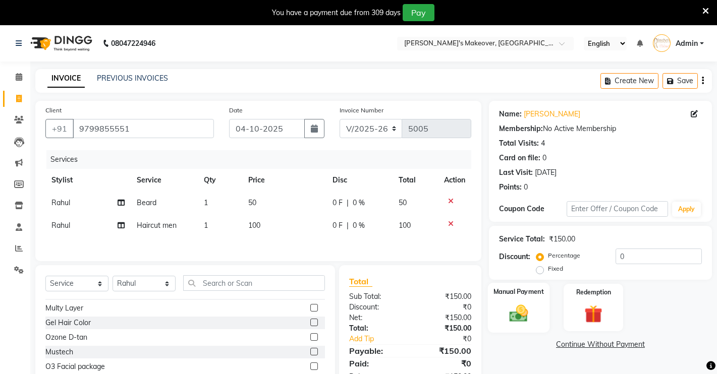
click at [506, 308] on img at bounding box center [518, 314] width 31 height 22
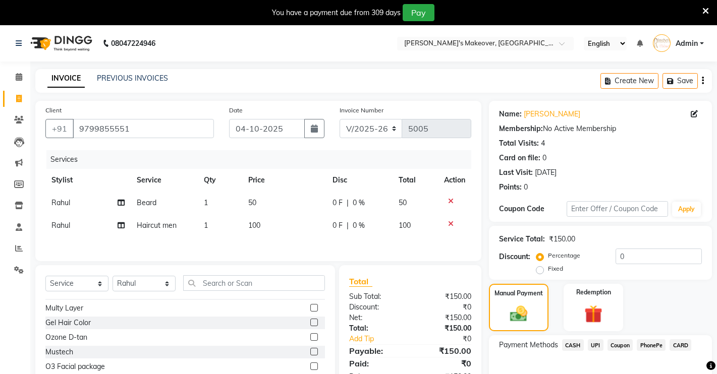
scroll to position [59, 0]
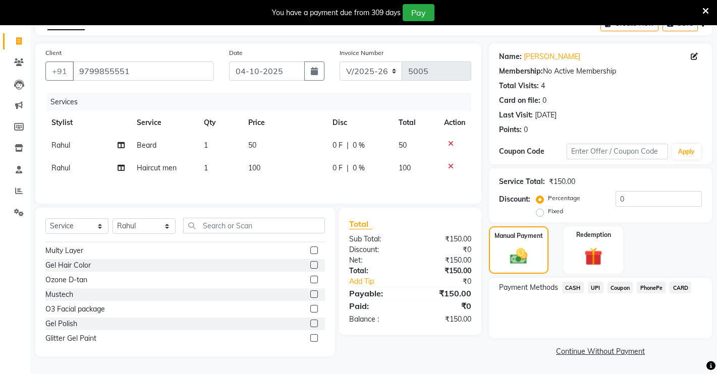
click at [595, 287] on span "UPI" at bounding box center [596, 288] width 16 height 12
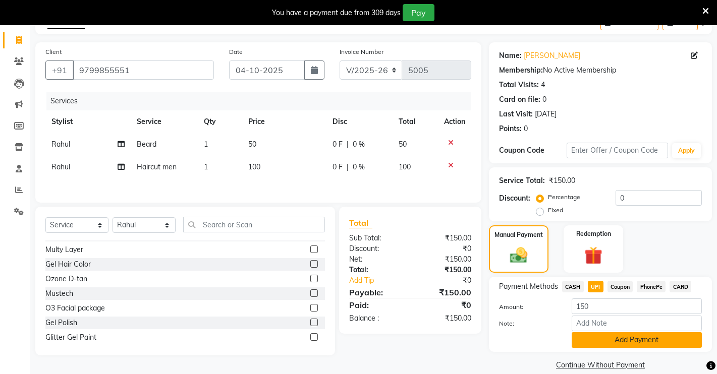
click at [635, 341] on button "Add Payment" at bounding box center [636, 340] width 130 height 16
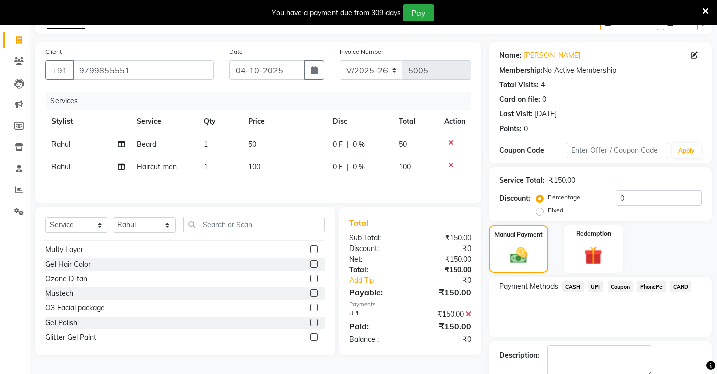
scroll to position [114, 0]
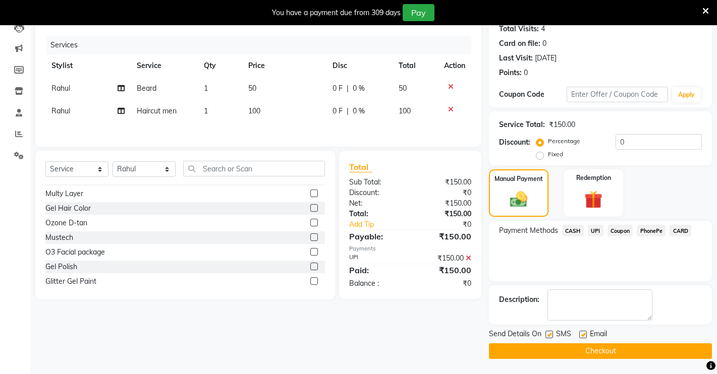
drag, startPoint x: 558, startPoint y: 349, endPoint x: 561, endPoint y: 354, distance: 5.6
click at [561, 354] on button "Checkout" at bounding box center [600, 351] width 223 height 16
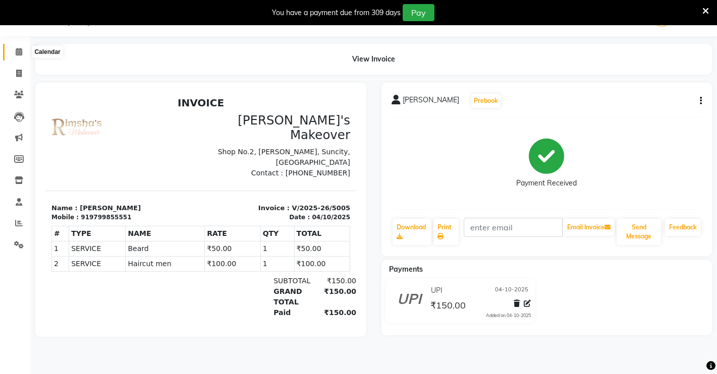
click at [26, 50] on span at bounding box center [19, 52] width 18 height 12
